Goal: Task Accomplishment & Management: Use online tool/utility

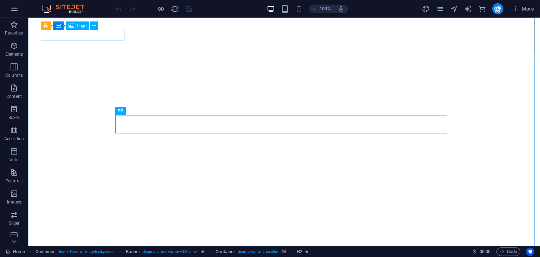
click at [79, 27] on span "Logo" at bounding box center [81, 26] width 9 height 4
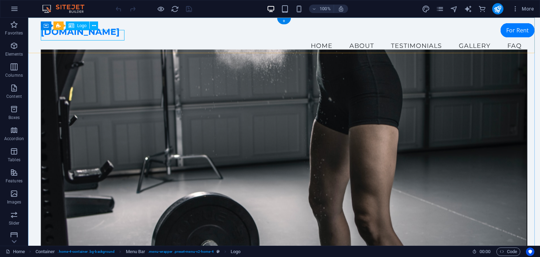
click at [65, 37] on div "[DOMAIN_NAME]" at bounding box center [284, 32] width 486 height 11
select select "px"
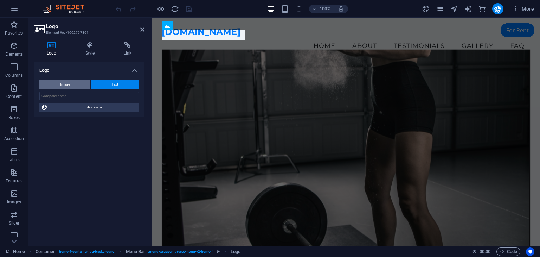
click at [84, 84] on button "Image" at bounding box center [64, 84] width 51 height 8
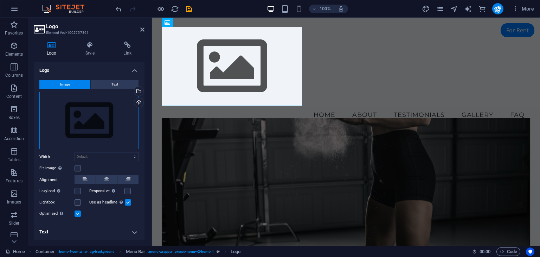
click at [91, 127] on div "Drag files here, click to choose files or select files from Files or our free s…" at bounding box center [88, 121] width 99 height 58
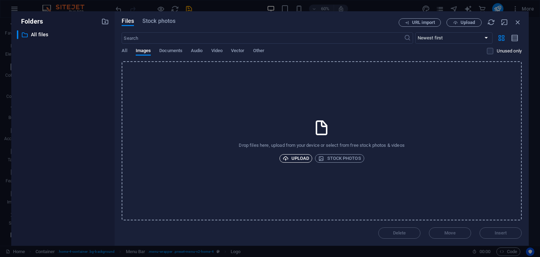
click at [293, 155] on span "Upload" at bounding box center [296, 158] width 27 height 8
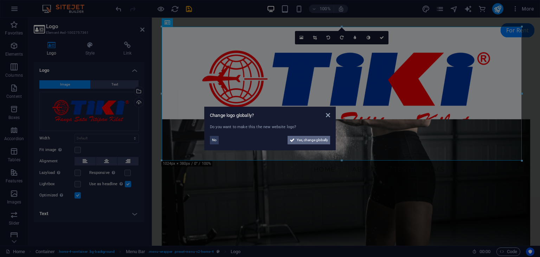
click at [309, 140] on span "Yes, change globally" at bounding box center [312, 140] width 31 height 8
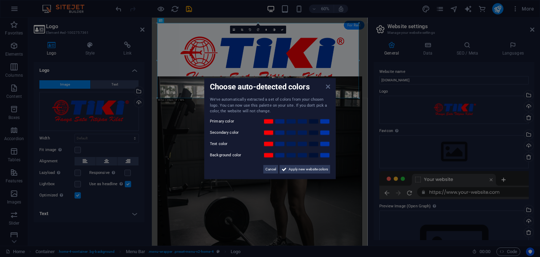
click at [328, 86] on icon at bounding box center [328, 87] width 4 height 6
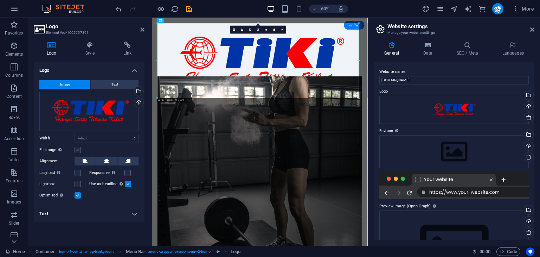
click at [76, 149] on label at bounding box center [77, 150] width 6 height 6
click at [0, 0] on input "Fit image Automatically fit image to a fixed width and height" at bounding box center [0, 0] width 0 height 0
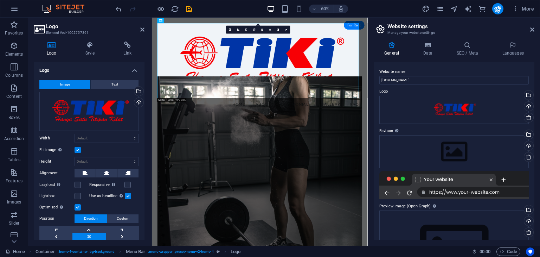
click at [76, 149] on label at bounding box center [77, 150] width 6 height 6
click at [0, 0] on input "Fit image Automatically fit image to a fixed width and height" at bounding box center [0, 0] width 0 height 0
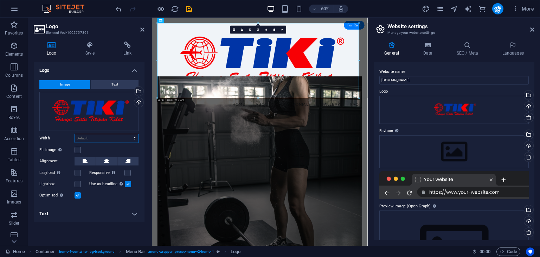
click at [98, 136] on select "Default auto px rem % em vh vw" at bounding box center [107, 138] width 64 height 8
select select "px"
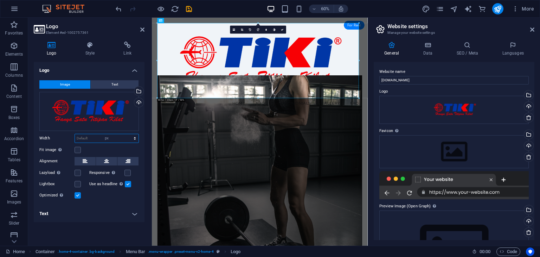
click at [129, 134] on select "Default auto px rem % em vh vw" at bounding box center [107, 138] width 64 height 8
type input "100"
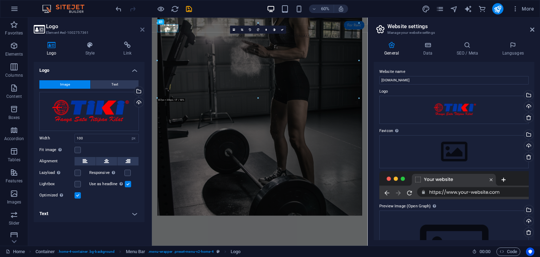
click at [141, 29] on icon at bounding box center [142, 30] width 4 height 6
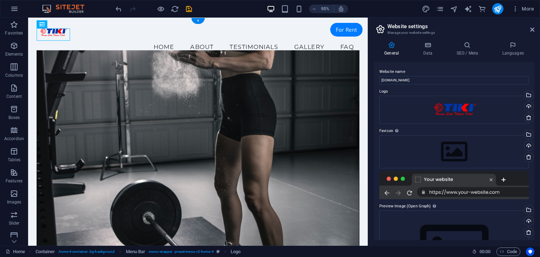
click at [180, 93] on figure at bounding box center [206, 161] width 339 height 218
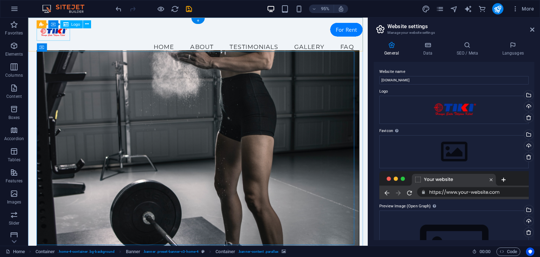
click at [46, 34] on div at bounding box center [206, 33] width 339 height 13
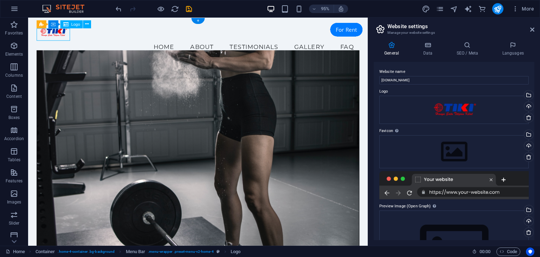
click at [55, 36] on div at bounding box center [206, 33] width 339 height 13
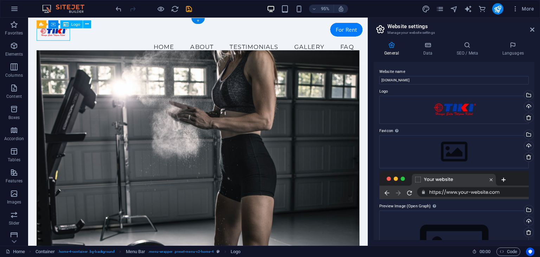
select select "px"
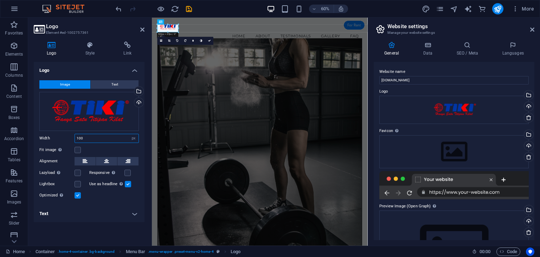
click at [86, 135] on input "100" at bounding box center [107, 138] width 64 height 8
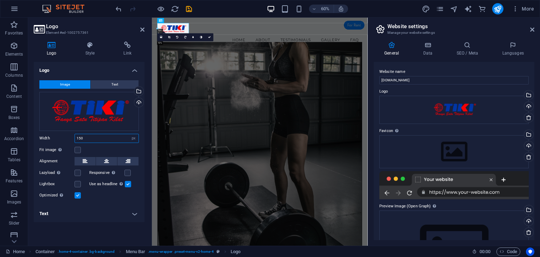
type input "150"
click at [348, 255] on figure at bounding box center [332, 230] width 342 height 345
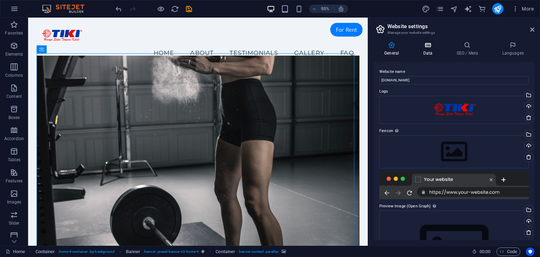
click at [427, 43] on icon at bounding box center [427, 44] width 31 height 7
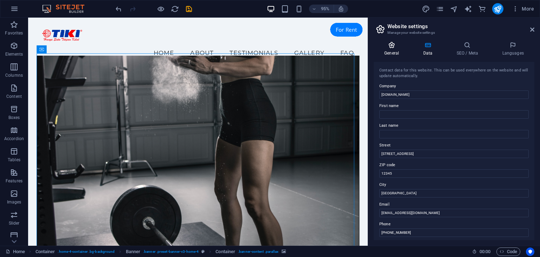
click at [390, 44] on icon at bounding box center [392, 44] width 36 height 7
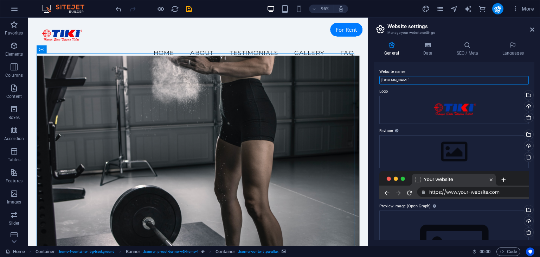
click at [422, 79] on input "[DOMAIN_NAME]" at bounding box center [453, 80] width 149 height 8
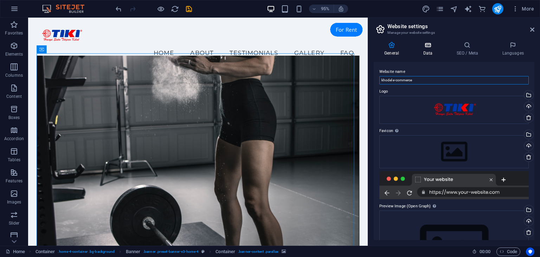
type input "khodel e-commerce"
click at [428, 54] on h4 "Data" at bounding box center [428, 48] width 33 height 15
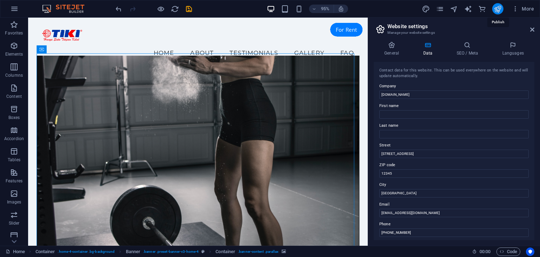
click at [496, 9] on icon "publish" at bounding box center [497, 9] width 8 height 8
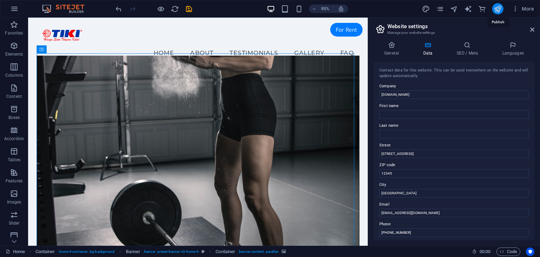
checkbox input "false"
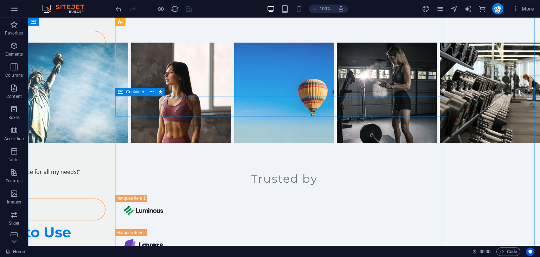
scroll to position [1111, 0]
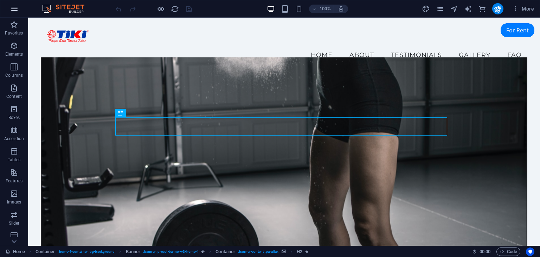
click at [17, 9] on icon "button" at bounding box center [14, 9] width 8 height 8
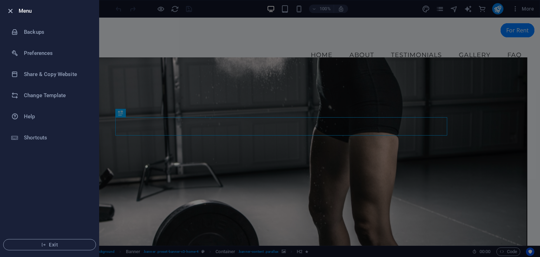
click at [13, 9] on icon "button" at bounding box center [10, 11] width 8 height 8
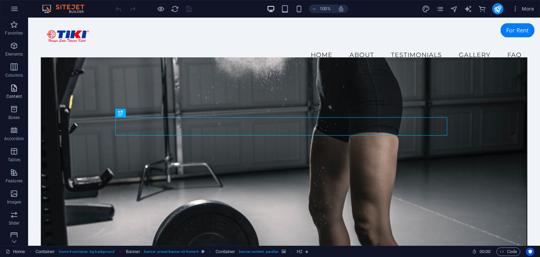
click at [12, 93] on p "Content" at bounding box center [13, 96] width 15 height 6
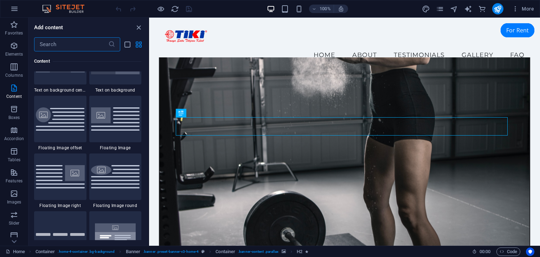
scroll to position [1494, 0]
click at [14, 239] on icon at bounding box center [14, 241] width 10 height 10
click at [14, 109] on icon "button" at bounding box center [14, 105] width 8 height 8
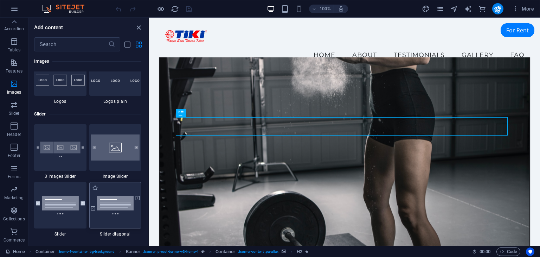
scroll to position [3931, 0]
click at [262, 87] on figure at bounding box center [344, 161] width 371 height 207
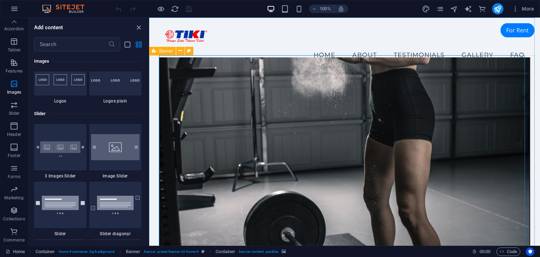
click at [165, 51] on span "Banner" at bounding box center [166, 51] width 14 height 4
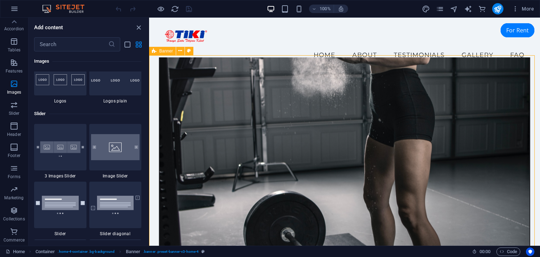
click at [188, 76] on figure at bounding box center [344, 161] width 371 height 207
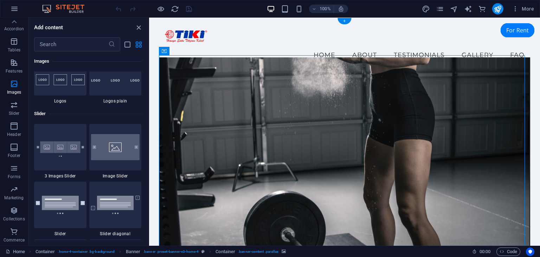
click at [188, 76] on figure at bounding box center [344, 161] width 371 height 207
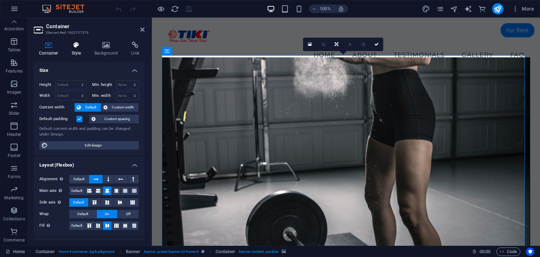
click at [74, 47] on icon at bounding box center [76, 44] width 20 height 7
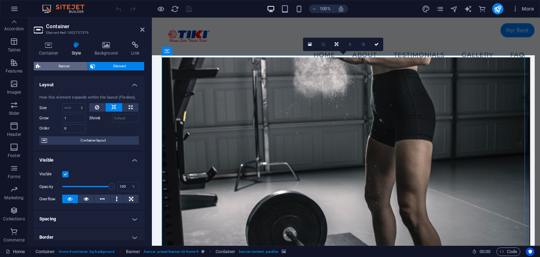
click at [66, 62] on span "Banner" at bounding box center [64, 66] width 43 height 8
select select "preset-banner-v3-home-4"
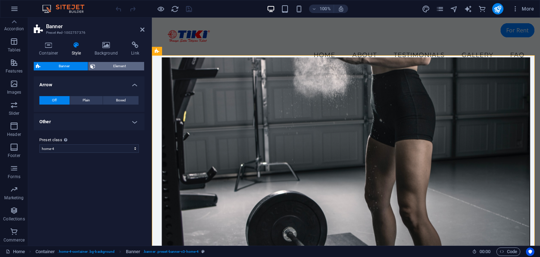
click at [117, 69] on span "Element" at bounding box center [119, 66] width 45 height 8
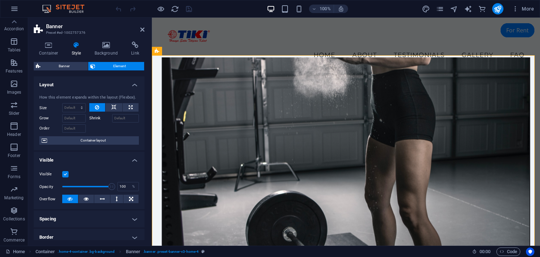
click at [211, 76] on figure at bounding box center [346, 161] width 369 height 207
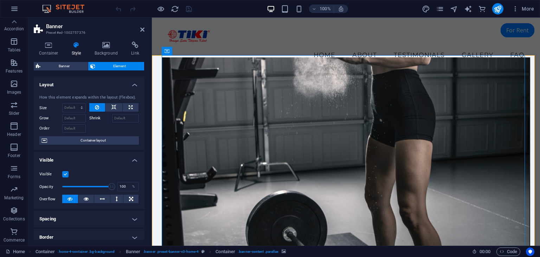
click at [211, 76] on figure at bounding box center [346, 161] width 369 height 207
click at [183, 51] on icon at bounding box center [183, 50] width 4 height 7
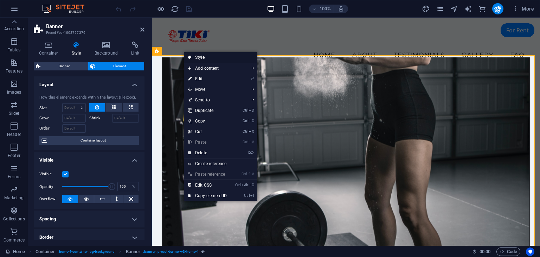
click at [201, 57] on link "Style" at bounding box center [220, 57] width 73 height 11
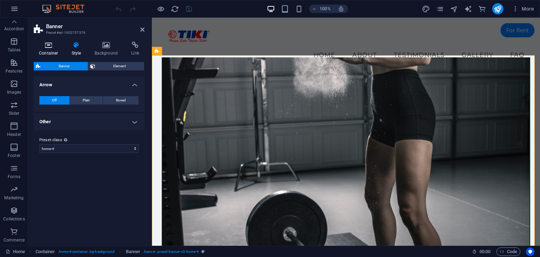
click at [47, 46] on icon at bounding box center [49, 44] width 30 height 7
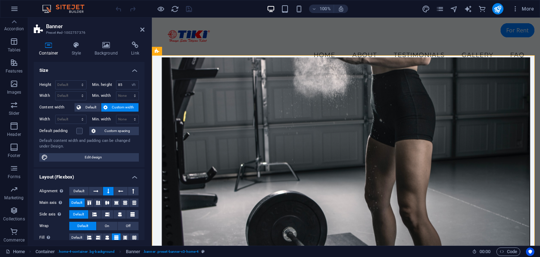
click at [259, 71] on figure at bounding box center [346, 161] width 369 height 207
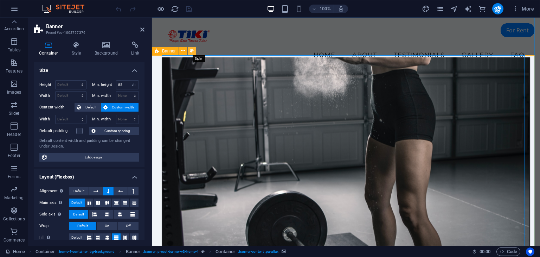
click at [192, 51] on icon at bounding box center [192, 50] width 4 height 7
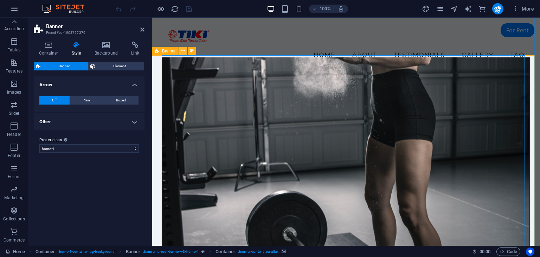
click at [180, 51] on button at bounding box center [183, 51] width 8 height 8
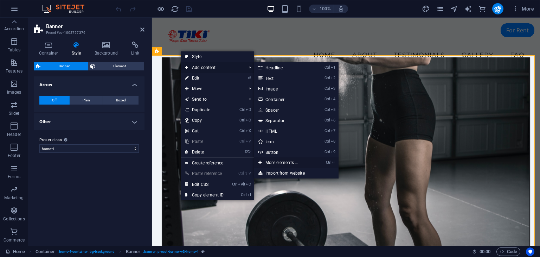
click at [291, 161] on link "Ctrl ⏎ More elements ..." at bounding box center [283, 162] width 58 height 11
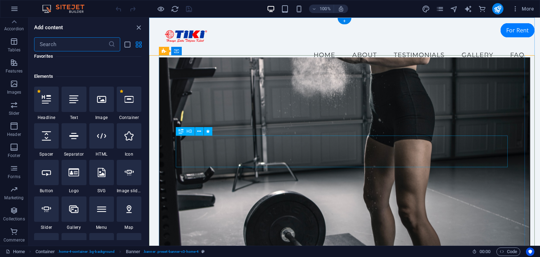
scroll to position [74, 0]
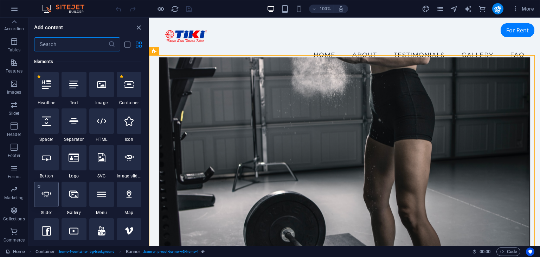
click at [45, 194] on icon at bounding box center [46, 193] width 9 height 9
select select "ms"
select select "s"
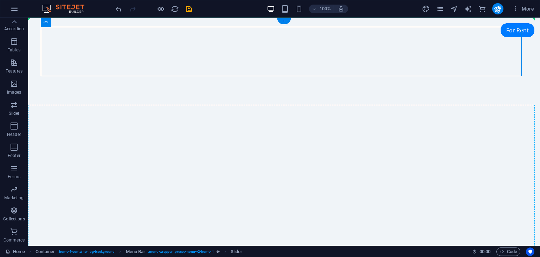
drag, startPoint x: 205, startPoint y: 39, endPoint x: 207, endPoint y: 119, distance: 80.1
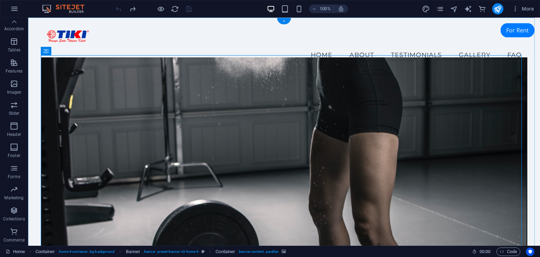
click at [285, 22] on div "+" at bounding box center [284, 21] width 14 height 6
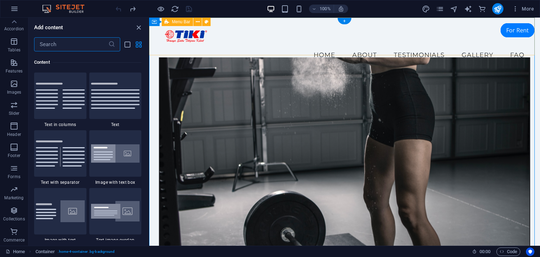
scroll to position [1230, 0]
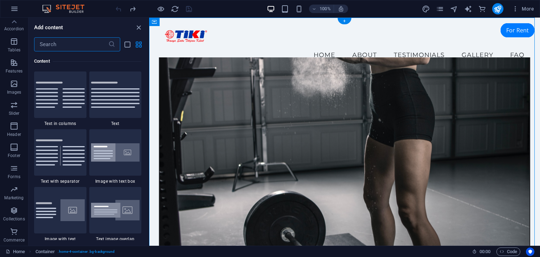
click at [275, 114] on figure at bounding box center [344, 161] width 371 height 207
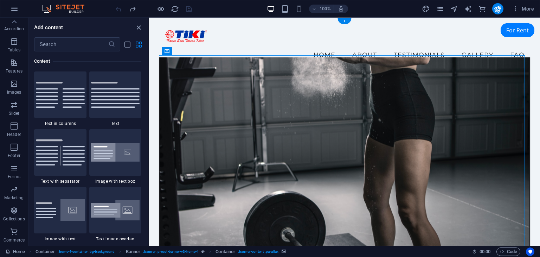
click at [275, 114] on figure at bounding box center [344, 161] width 371 height 207
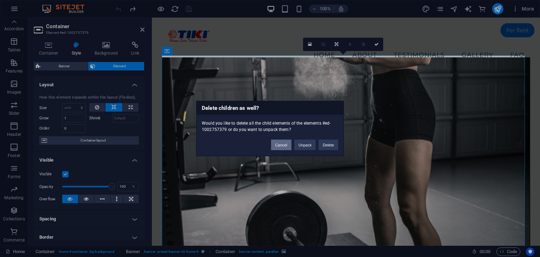
click at [286, 144] on button "Cancel" at bounding box center [281, 145] width 20 height 11
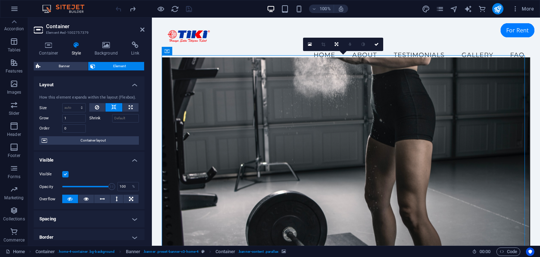
click at [259, 102] on figure at bounding box center [346, 161] width 369 height 207
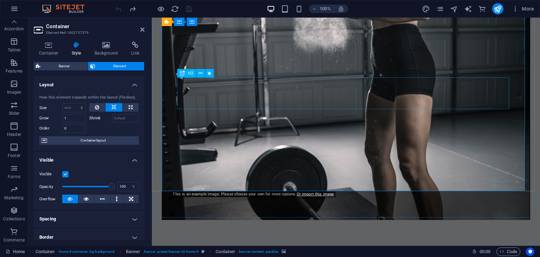
scroll to position [6, 0]
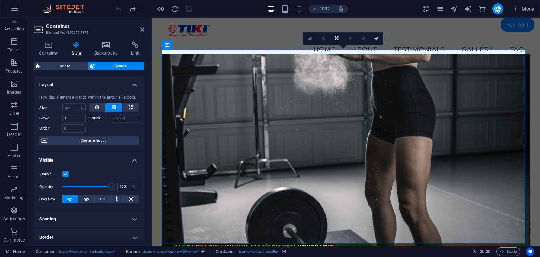
click at [310, 40] on icon at bounding box center [310, 38] width 4 height 5
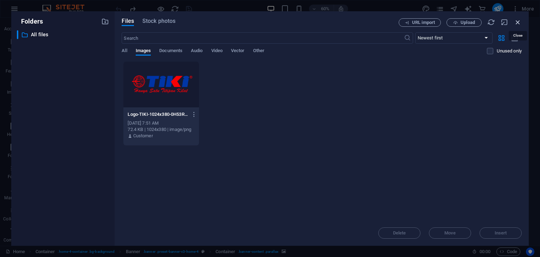
click at [518, 23] on icon "button" at bounding box center [518, 22] width 8 height 8
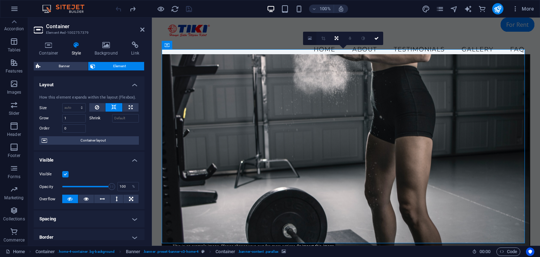
click at [308, 36] on icon at bounding box center [310, 38] width 4 height 5
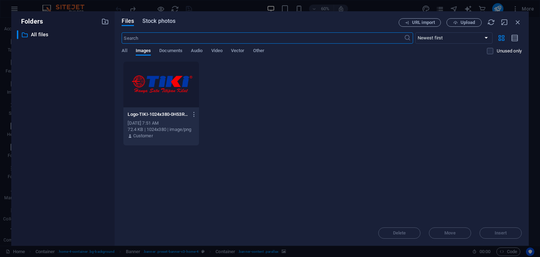
click at [161, 19] on span "Stock photos" at bounding box center [158, 21] width 33 height 8
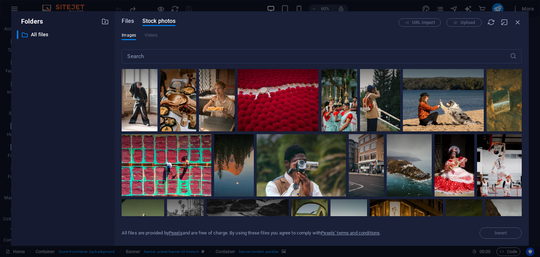
click at [131, 21] on span "Files" at bounding box center [128, 21] width 12 height 8
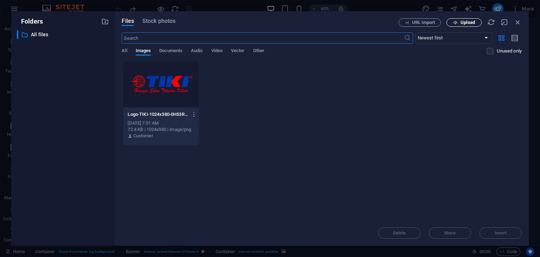
click at [470, 22] on span "Upload" at bounding box center [467, 22] width 14 height 4
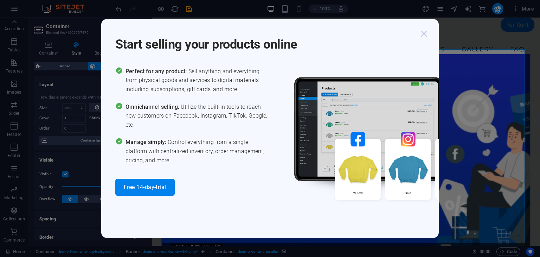
click at [422, 34] on icon "button" at bounding box center [423, 33] width 13 height 13
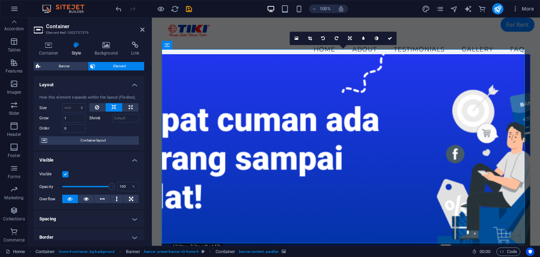
click at [218, 63] on figure at bounding box center [346, 157] width 369 height 207
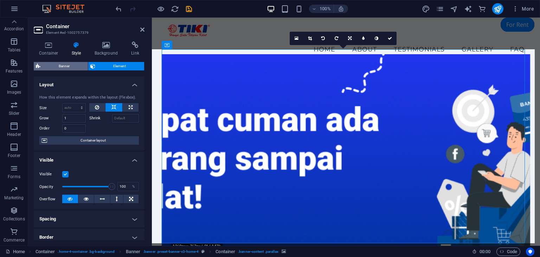
click at [64, 67] on span "Banner" at bounding box center [64, 66] width 43 height 8
select select "preset-banner-v3-home-4"
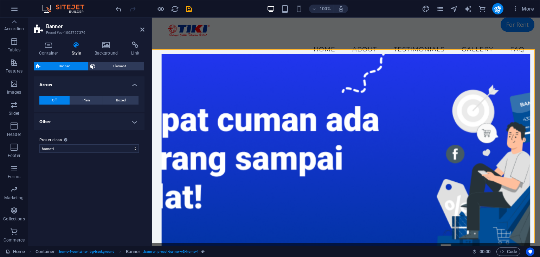
click at [199, 65] on figure at bounding box center [346, 157] width 369 height 207
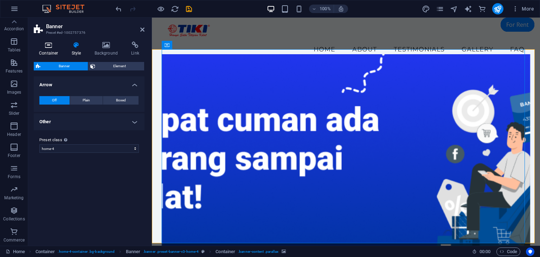
click at [41, 45] on icon at bounding box center [49, 44] width 30 height 7
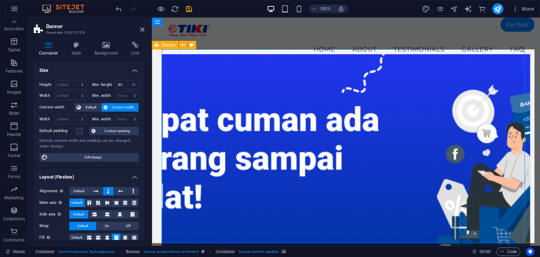
click at [246, 65] on figure at bounding box center [346, 157] width 369 height 207
click at [83, 187] on span "Default" at bounding box center [78, 191] width 11 height 8
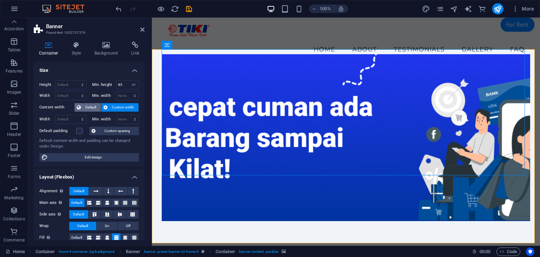
click at [87, 107] on span "Default" at bounding box center [91, 107] width 16 height 8
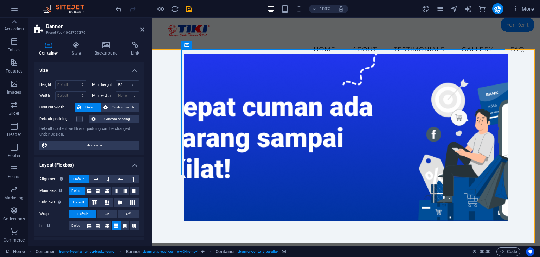
click at [87, 107] on span "Default" at bounding box center [91, 107] width 16 height 8
click at [107, 105] on button "Custom width" at bounding box center [120, 107] width 38 height 8
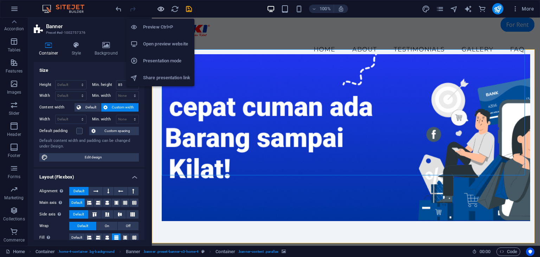
click at [162, 11] on icon "button" at bounding box center [161, 9] width 8 height 8
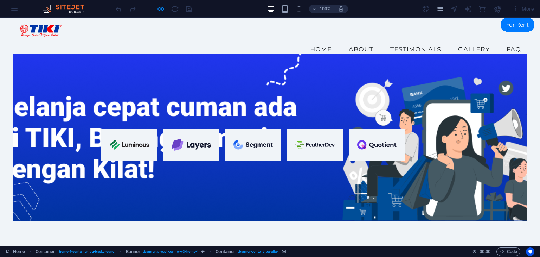
click at [378, 201] on div "Welcome to shop.khodel.my.id Your trusted online marketplace for buying and sel…" at bounding box center [270, 213] width 540 height 293
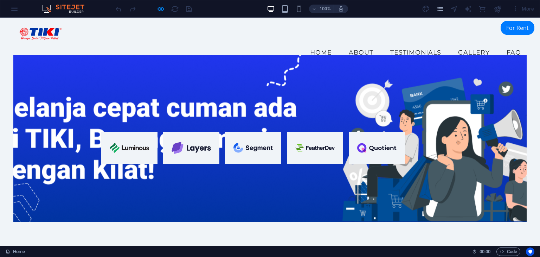
scroll to position [0, 0]
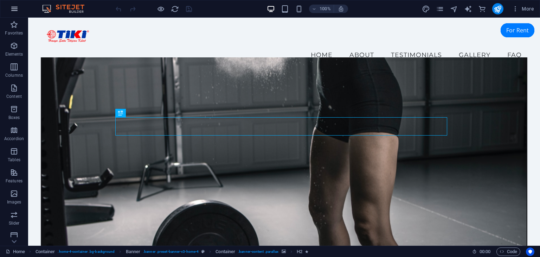
click at [11, 12] on icon "button" at bounding box center [14, 9] width 8 height 8
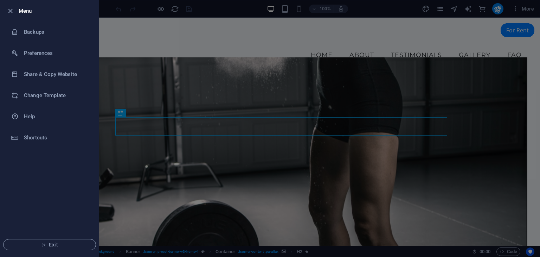
click at [19, 8] on h6 "Menu" at bounding box center [56, 11] width 74 height 8
click at [11, 9] on icon "button" at bounding box center [10, 11] width 8 height 8
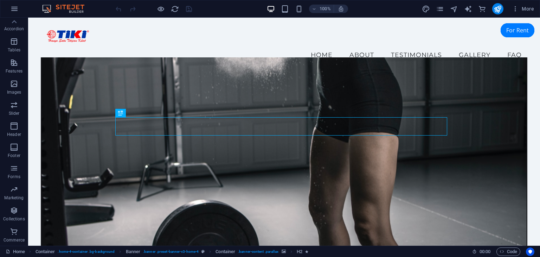
scroll to position [110, 0]
click at [13, 233] on icon "button" at bounding box center [14, 231] width 8 height 8
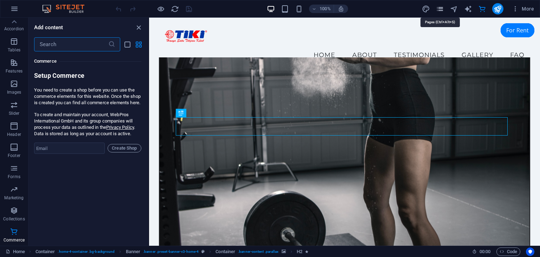
click at [440, 9] on icon "pages" at bounding box center [440, 9] width 8 height 8
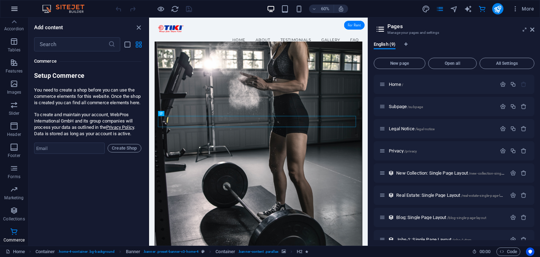
click at [13, 8] on icon "button" at bounding box center [14, 9] width 8 height 8
